Goal: Information Seeking & Learning: Obtain resource

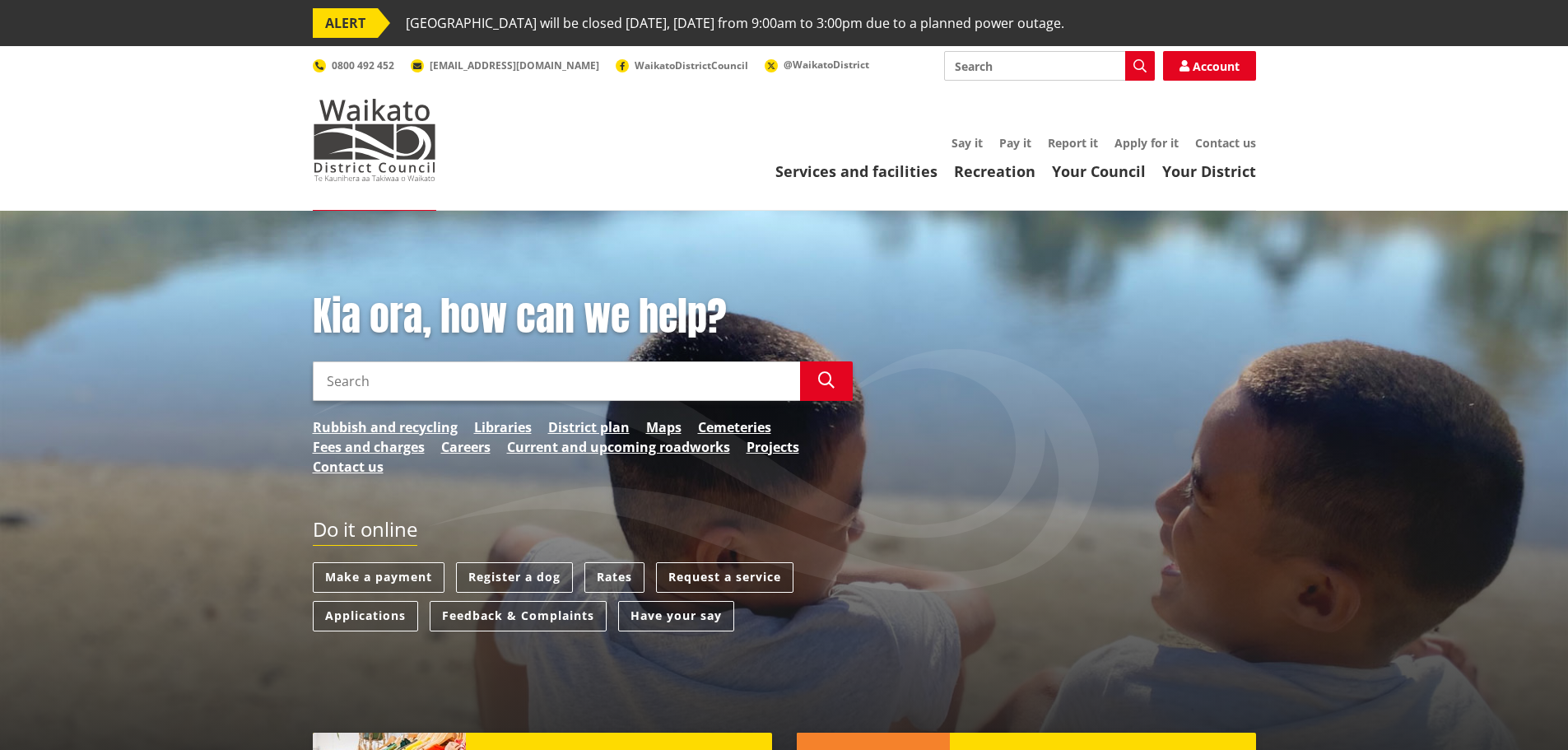
click at [1000, 68] on input "Search" at bounding box center [1049, 66] width 211 height 30
click at [1136, 65] on icon "button" at bounding box center [1139, 65] width 13 height 13
click at [1009, 119] on div "Workshop: Informing a WDC Housing Strategy (Online - via Zoom)" at bounding box center [1049, 126] width 209 height 30
type input "Workshop: Informing a WDC Housing Strategy (Online - via Zoom)"
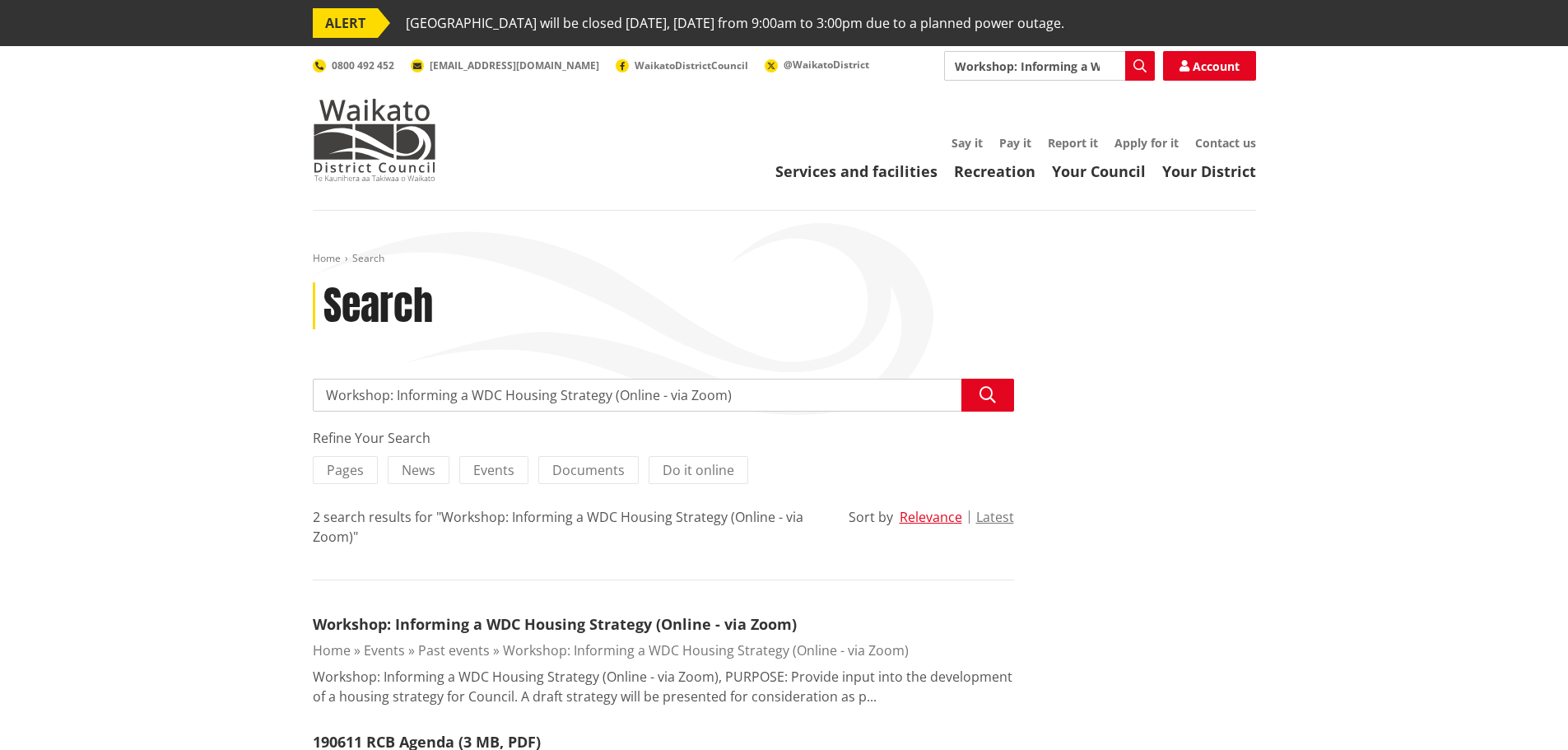
drag, startPoint x: 1118, startPoint y: 63, endPoint x: 792, endPoint y: 48, distance: 326.3
click at [792, 48] on header "Toggle search Toggle navigation Services and facilities Recreation Your Council…" at bounding box center [784, 129] width 1568 height 164
type input ")"
type input "housing strategy"
click at [1139, 60] on icon "button" at bounding box center [1139, 65] width 13 height 13
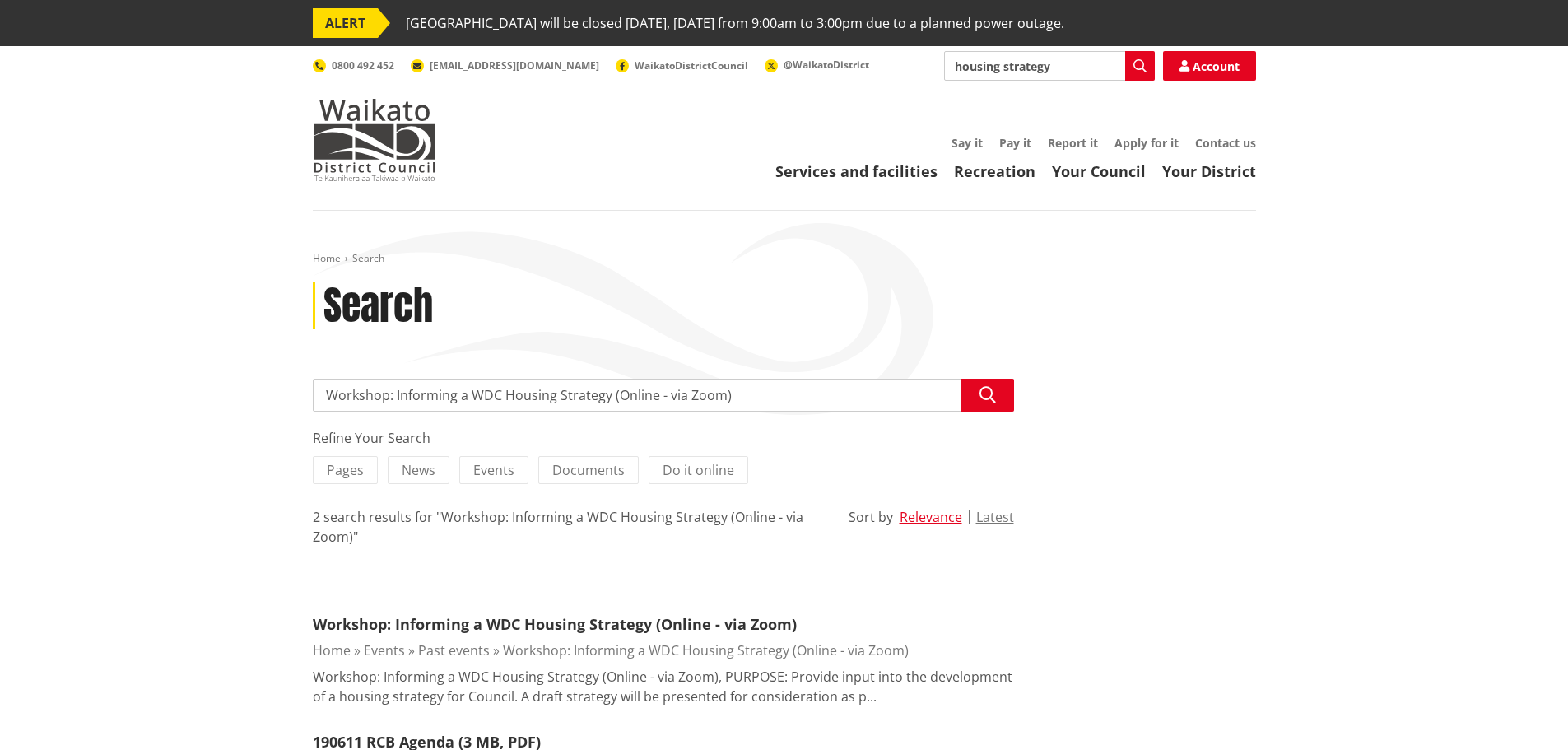
click at [1050, 155] on div "Services and facilities Recreation Your Council Your District Say it Pay it Rep…" at bounding box center [863, 159] width 786 height 45
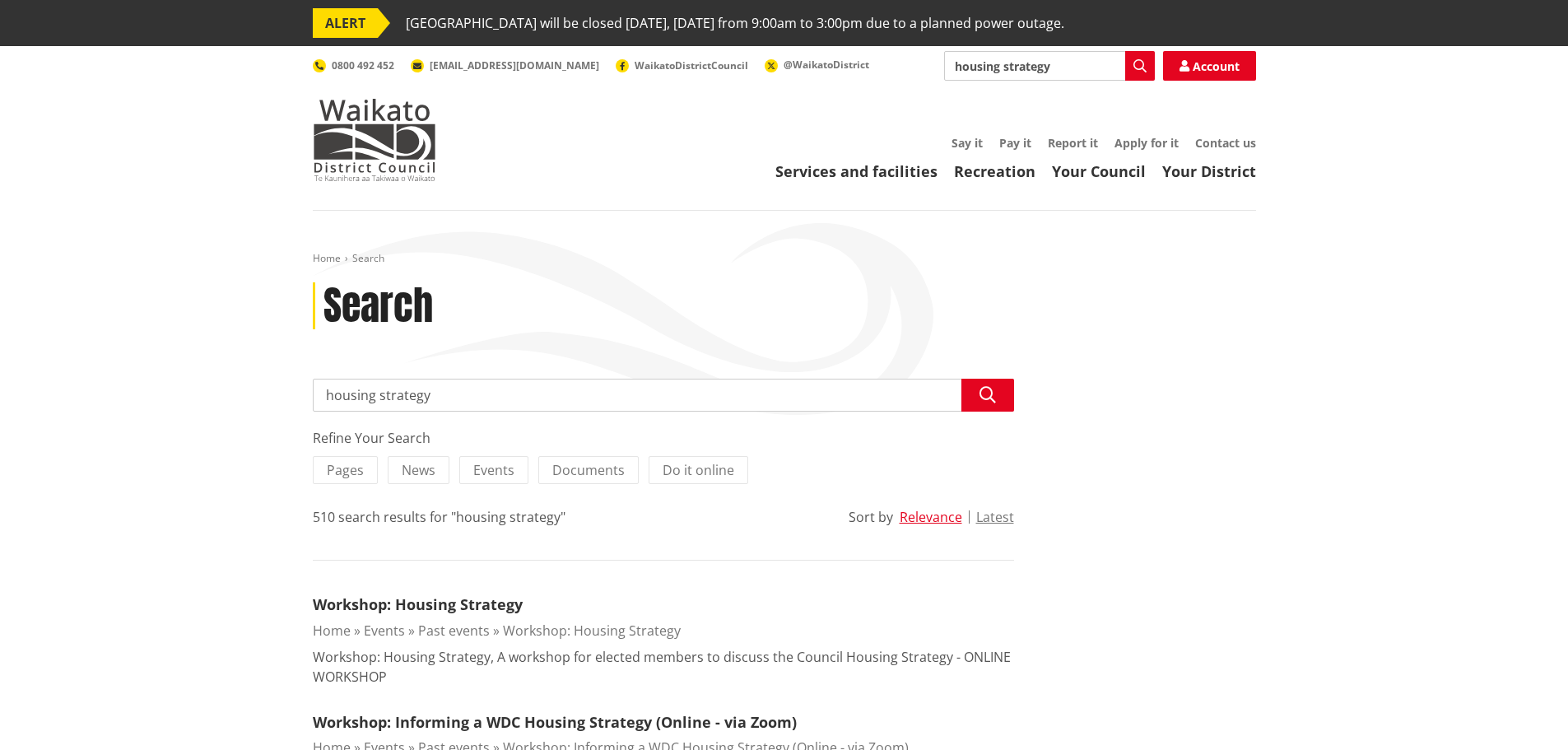
click at [1062, 64] on input "housing strategy" at bounding box center [1049, 66] width 211 height 30
click at [1008, 156] on div "Housing Strategy 2024" at bounding box center [1049, 156] width 209 height 30
type input "Housing Strategy 2024"
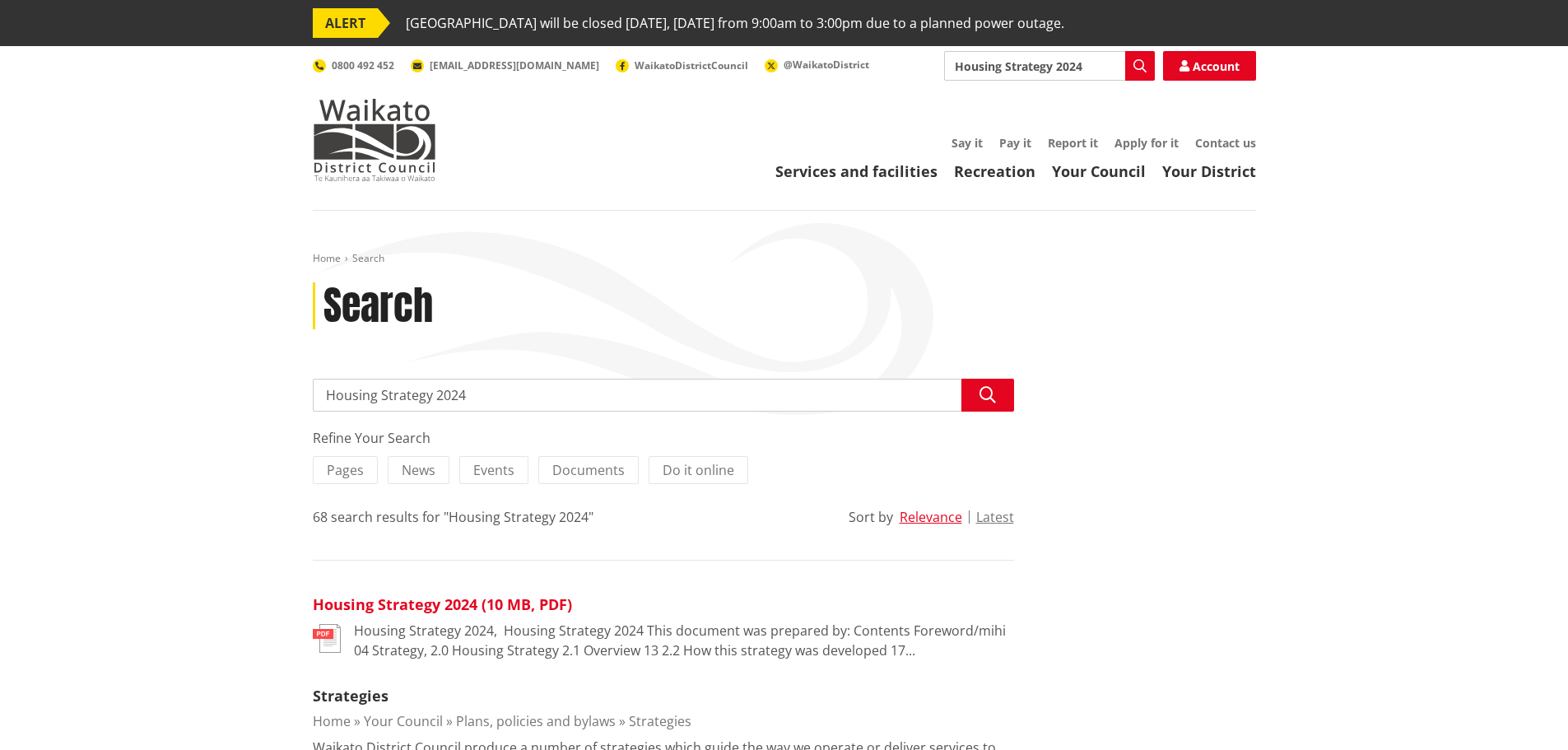
click at [431, 603] on link "Housing Strategy 2024 (10 MB, PDF)" at bounding box center [443, 604] width 260 height 20
